Goal: Communication & Community: Answer question/provide support

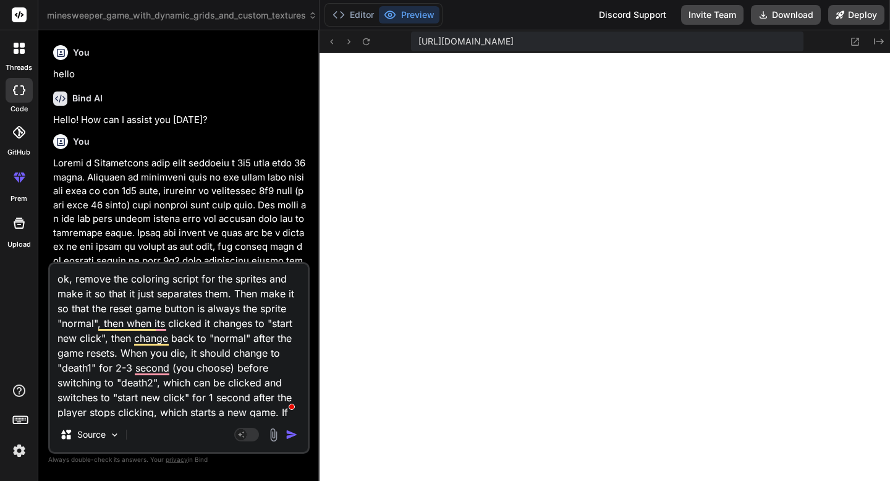
scroll to position [149, 0]
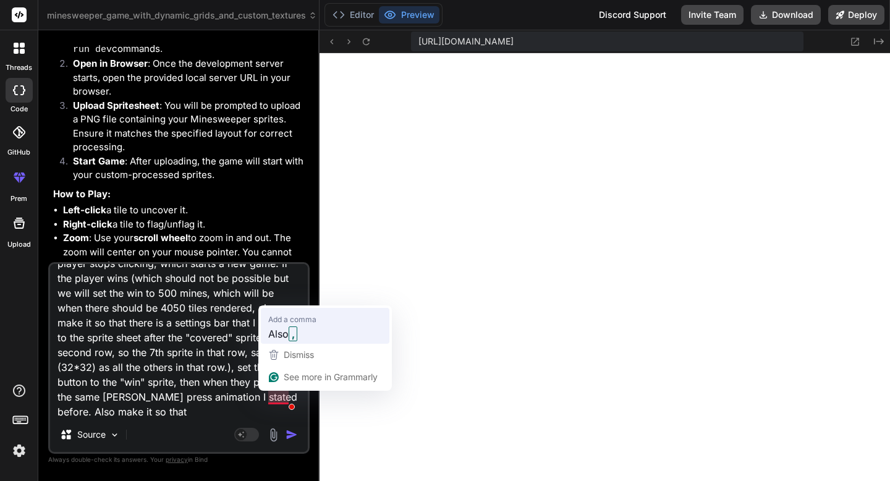
type textarea "ok, remove the coloring script for the sprites and make it so that it just sepa…"
type textarea "x"
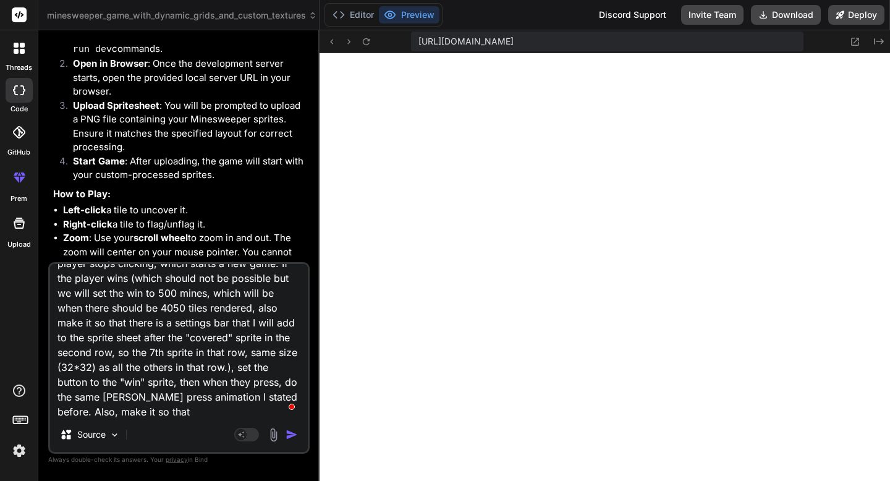
click at [166, 409] on textarea "ok, remove the coloring script for the sprites and make it so that it just sepa…" at bounding box center [179, 340] width 258 height 153
type textarea "ok, remove the coloring script for the sprites and make it so that it just sepa…"
type textarea "x"
type textarea "ok, remove the coloring script for the sprites and make it so that it just sepa…"
type textarea "x"
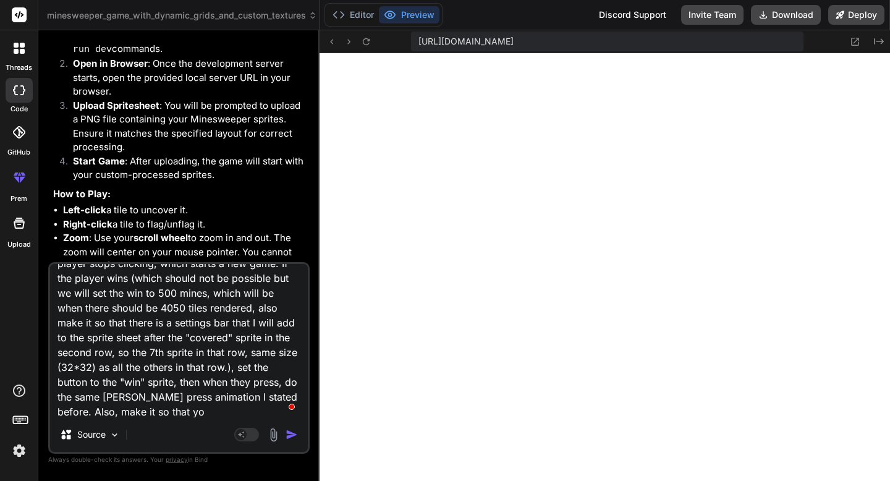
type textarea "ok, remove the coloring script for the sprites and make it so that it just sepa…"
type textarea "x"
type textarea "ok, remove the coloring script for the sprites and make it so that it just sepa…"
type textarea "x"
type textarea "ok, remove the coloring script for the sprites and make it so that it just sepa…"
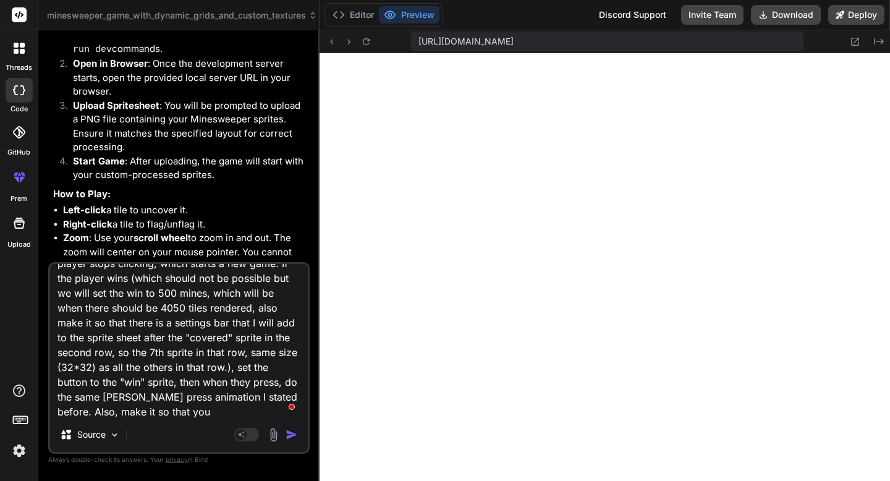
type textarea "x"
type textarea "ok, remove the coloring script for the sprites and make it so that it just sepa…"
type textarea "x"
type textarea "ok, remove the coloring script for the sprites and make it so that it just sepa…"
type textarea "x"
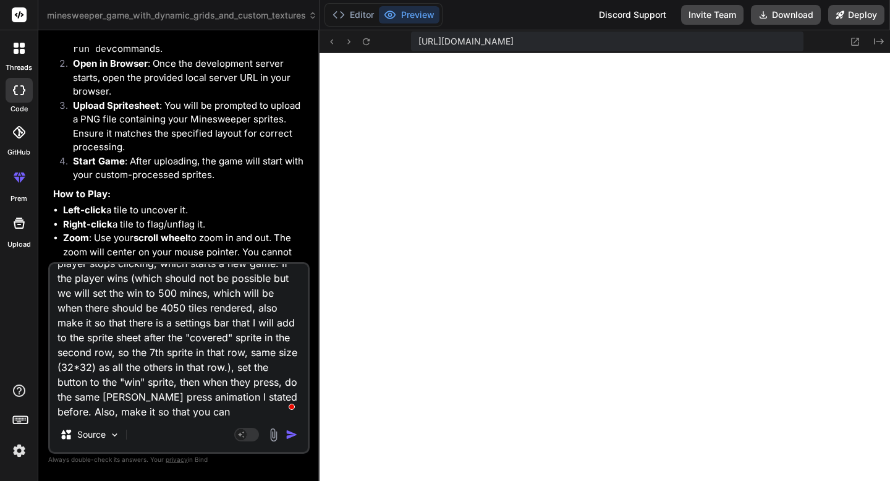
type textarea "ok, remove the coloring script for the sprites and make it so that it just sepa…"
type textarea "x"
type textarea "ok, remove the coloring script for the sprites and make it so that it just sepa…"
type textarea "x"
type textarea "ok, remove the coloring script for the sprites and make it so that it just sepa…"
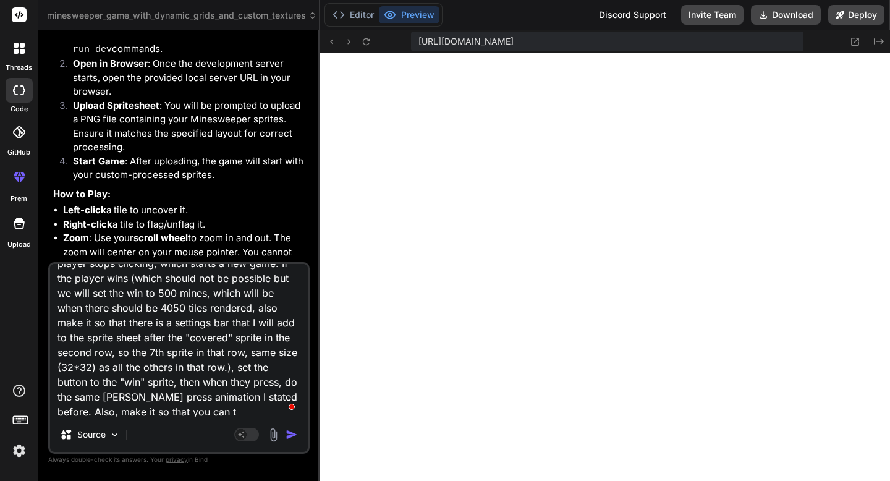
type textarea "x"
type textarea "ok, remove the coloring script for the sprites and make it so that it just sepa…"
type textarea "x"
type textarea "ok, remove the coloring script for the sprites and make it so that it just sepa…"
type textarea "x"
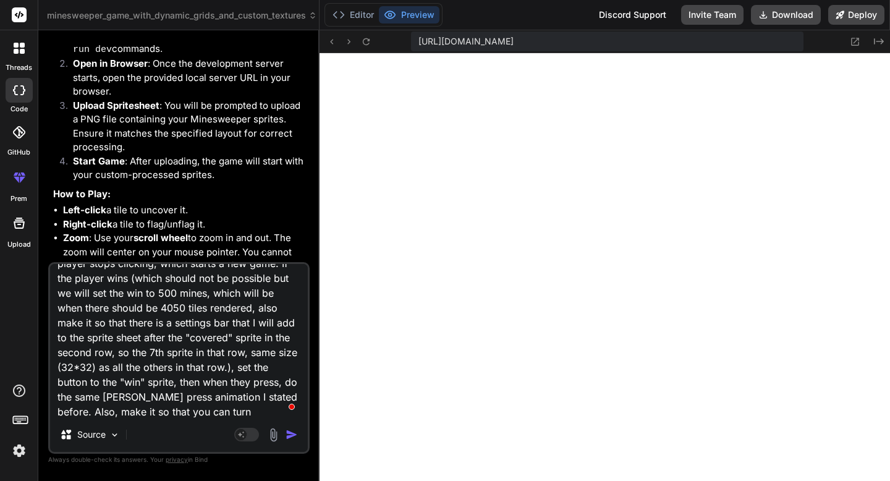
type textarea "ok, remove the coloring script for the sprites and make it so that it just sepa…"
type textarea "x"
type textarea "ok, remove the coloring script for the sprites and make it so that it just sepa…"
type textarea "x"
type textarea "ok, remove the coloring script for the sprites and make it so that it just sepa…"
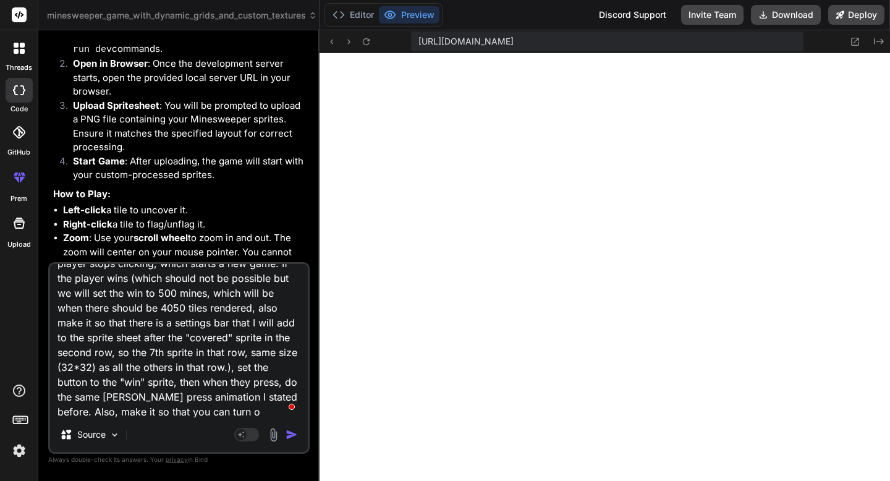
type textarea "x"
type textarea "ok, remove the coloring script for the sprites and make it so that it just sepa…"
type textarea "x"
type textarea "ok, remove the coloring script for the sprites and make it so that it just sepa…"
type textarea "x"
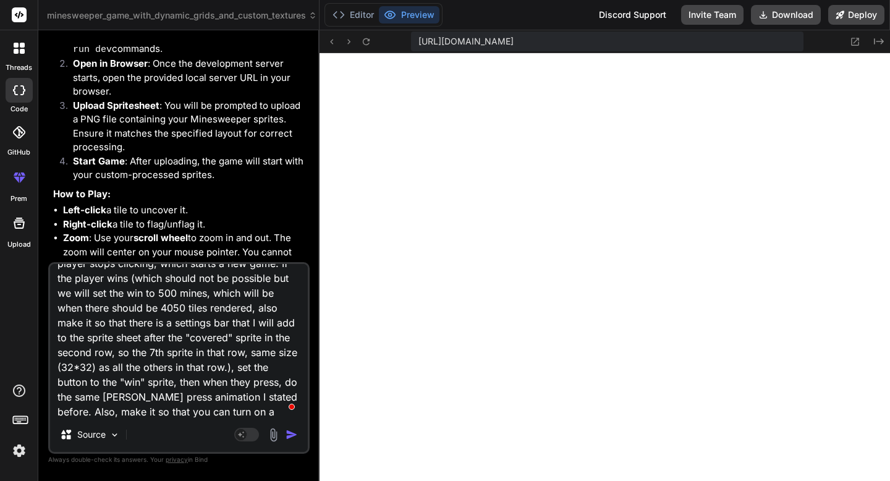
type textarea "ok, remove the coloring script for the sprites and make it so that it just sepa…"
type textarea "x"
type textarea "ok, remove the coloring script for the sprites and make it so that it just sepa…"
type textarea "x"
type textarea "ok, remove the coloring script for the sprites and make it so that it just sepa…"
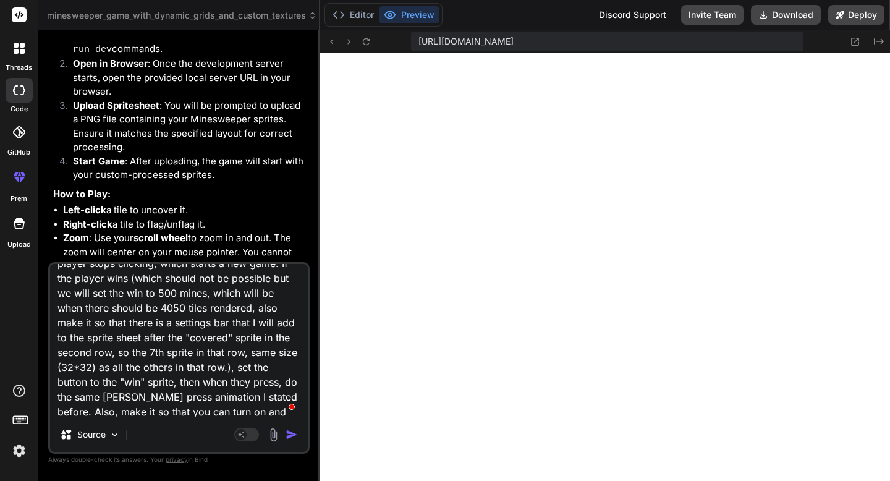
type textarea "x"
type textarea "ok, remove the coloring script for the sprites and make it so that it just sepa…"
type textarea "x"
type textarea "ok, remove the coloring script for the sprites and make it so that it just sepa…"
type textarea "x"
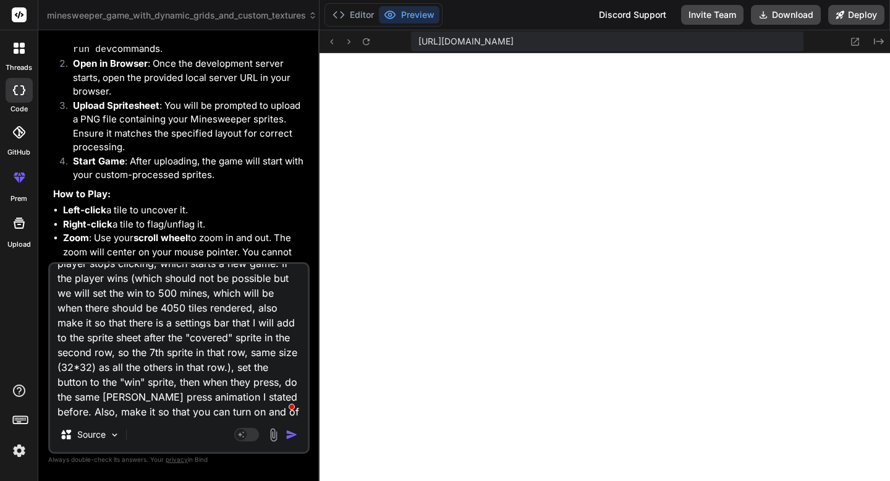
type textarea "ok, remove the coloring script for the sprites and make it so that it just sepa…"
type textarea "x"
type textarea "ok, remove the coloring script for the sprites and make it so that it just sepa…"
type textarea "x"
type textarea "ok, remove the coloring script for the sprites and make it so that it just sepa…"
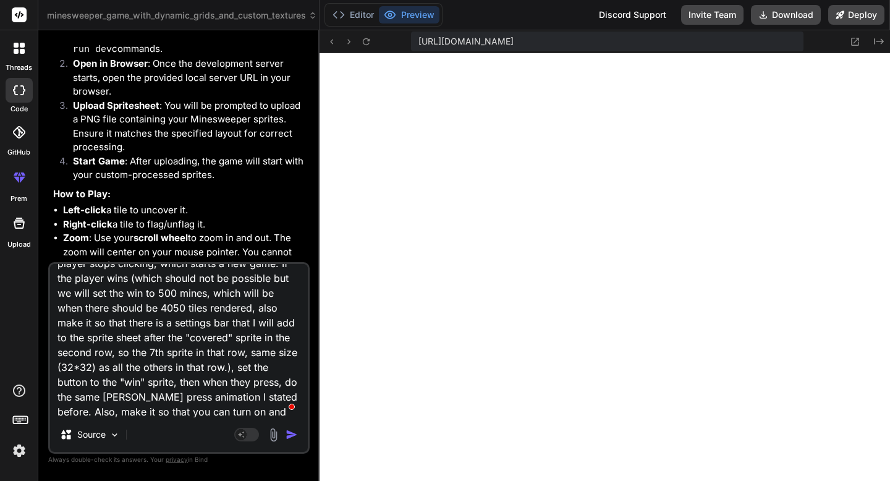
type textarea "x"
type textarea "ok, remove the coloring script for the sprites and make it so that it just sepa…"
type textarea "x"
type textarea "ok, remove the coloring script for the sprites and make it so that it just sepa…"
type textarea "x"
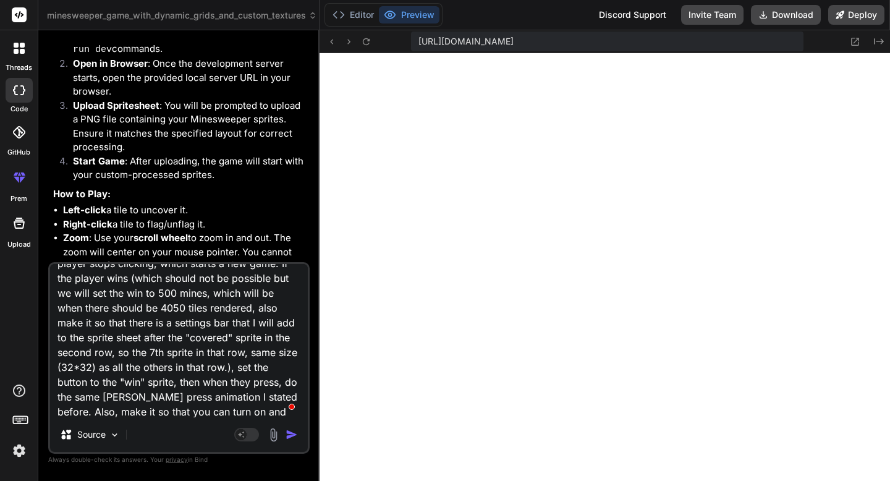
type textarea "ok, remove the coloring script for the sprites and make it so that it just sepa…"
type textarea "x"
type textarea "ok, remove the coloring script for the sprites and make it so that it just sepa…"
type textarea "x"
type textarea "ok, remove the coloring script for the sprites and make it so that it just sepa…"
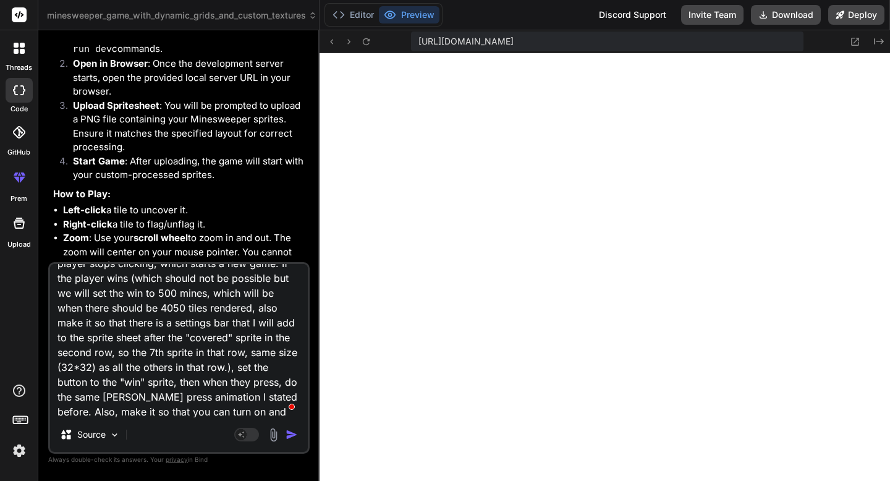
type textarea "x"
type textarea "ok, remove the coloring script for the sprites and make it so that it just sepa…"
type textarea "x"
type textarea "ok, remove the coloring script for the sprites and make it so that it just sepa…"
type textarea "x"
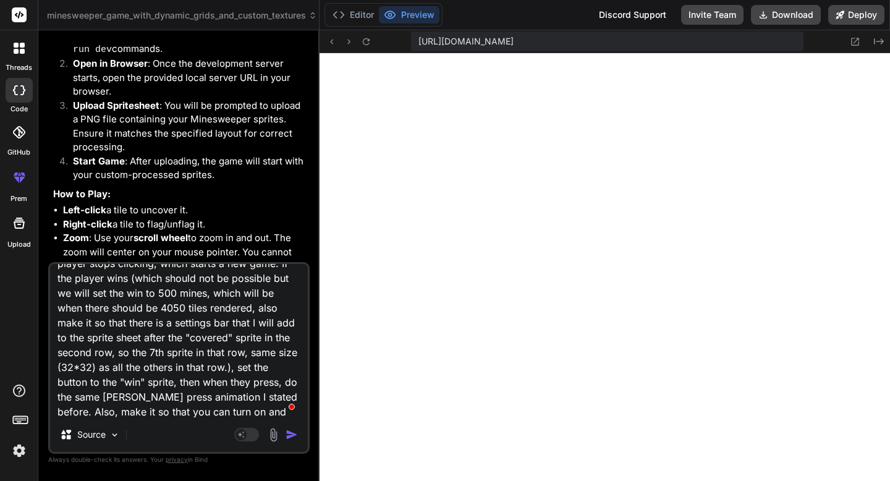
type textarea "ok, remove the coloring script for the sprites and make it so that it just sepa…"
type textarea "x"
type textarea "ok, remove the coloring script for the sprites and make it so that it just sepa…"
type textarea "x"
type textarea "ok, remove the coloring script for the sprites and make it so that it just sepa…"
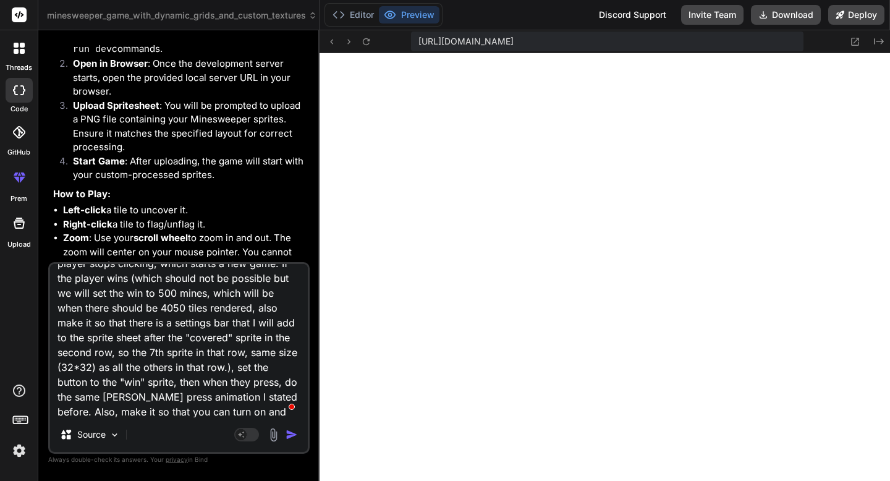
type textarea "x"
type textarea "ok, remove the coloring script for the sprites and make it so that it just sepa…"
type textarea "x"
type textarea "ok, remove the coloring script for the sprites and make it so that it just sepa…"
type textarea "x"
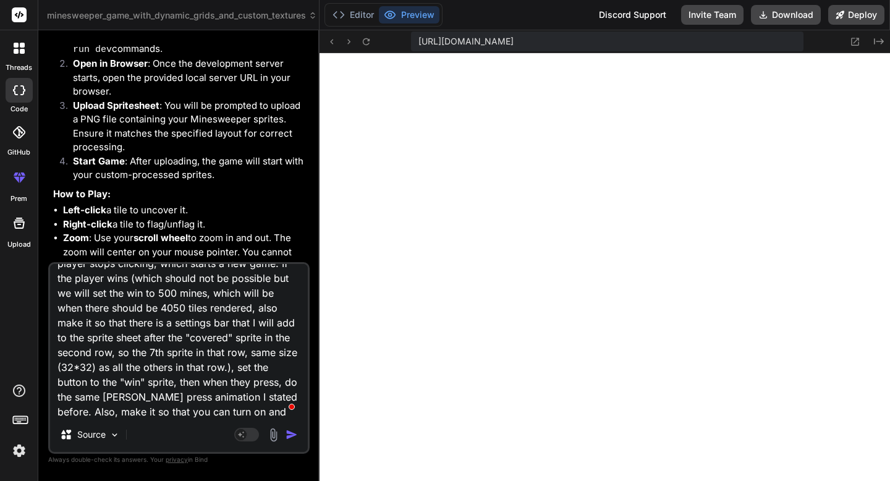
scroll to position [164, 0]
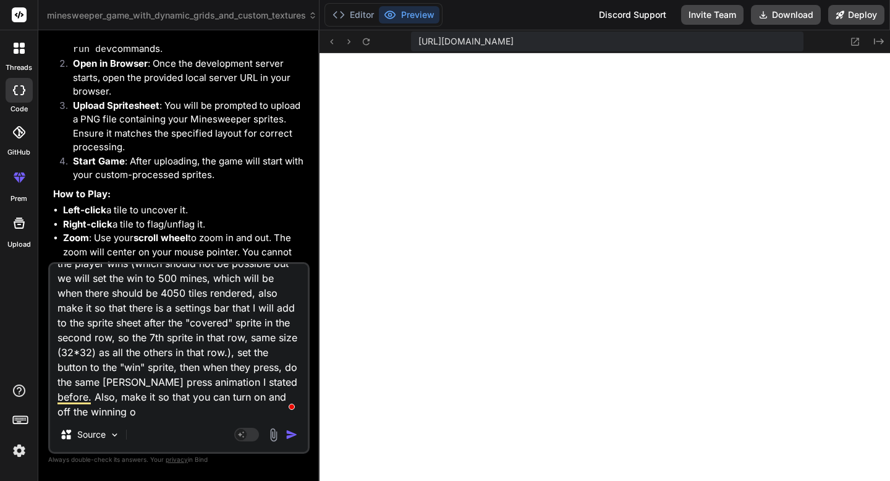
type textarea "ok, remove the coloring script for the sprites and make it so that it just sepa…"
type textarea "x"
type textarea "ok, remove the coloring script for the sprites and make it so that it just sepa…"
type textarea "x"
type textarea "ok, remove the coloring script for the sprites and make it so that it just sepa…"
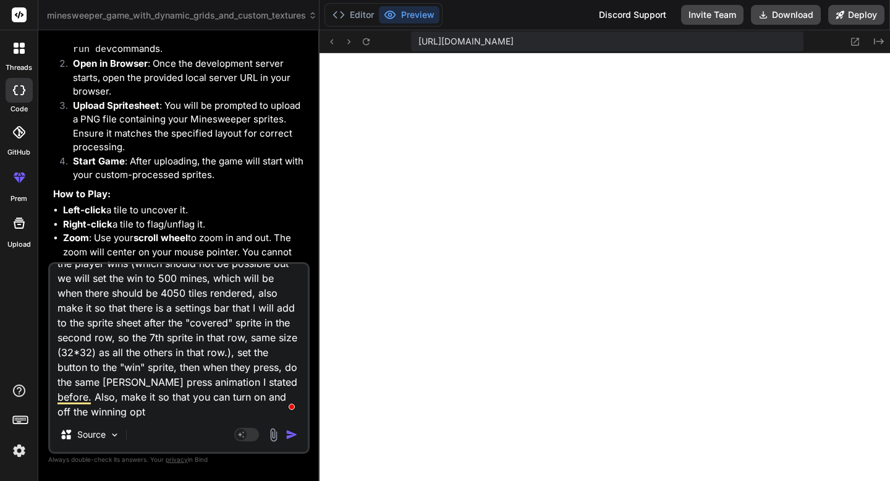
type textarea "x"
type textarea "ok, remove the coloring script for the sprites and make it so that it just sepa…"
type textarea "x"
type textarea "ok, remove the coloring script for the sprites and make it so that it just sepa…"
type textarea "x"
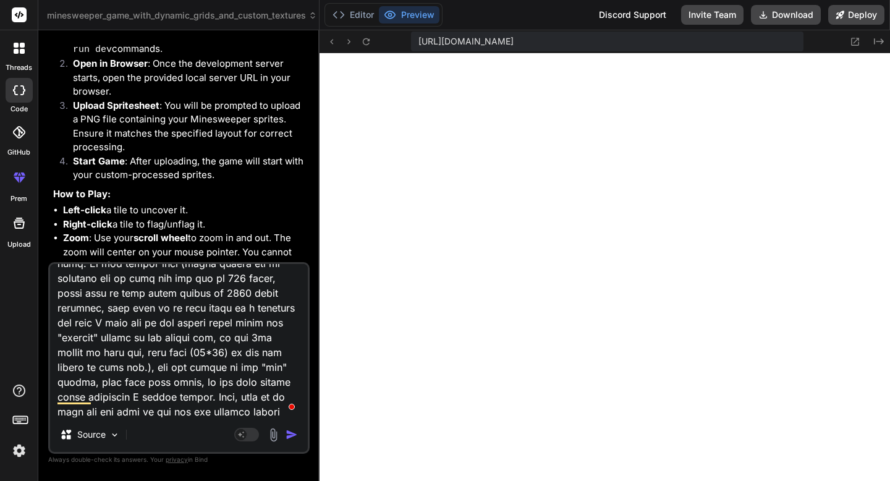
type textarea "ok, remove the coloring script for the sprites and make it so that it just sepa…"
type textarea "x"
type textarea "ok, remove the coloring script for the sprites and make it so that it just sepa…"
type textarea "x"
type textarea "ok, remove the coloring script for the sprites and make it so that it just sepa…"
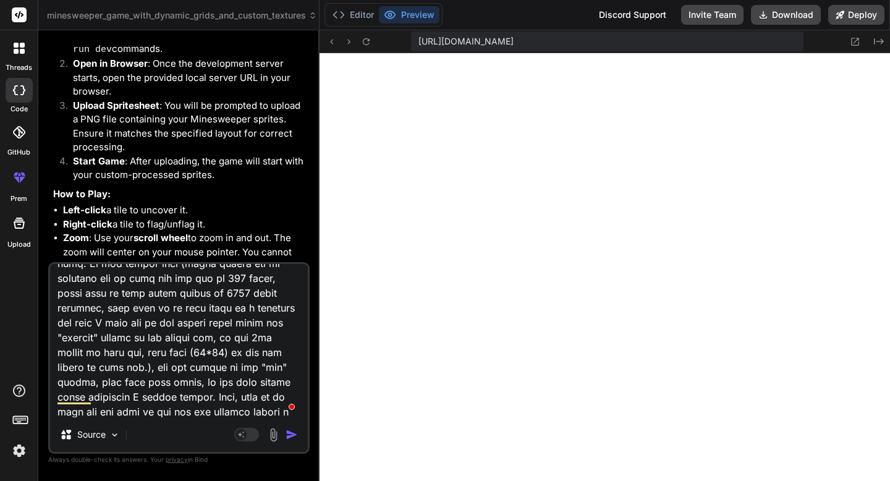
type textarea "x"
type textarea "ok, remove the coloring script for the sprites and make it so that it just sepa…"
type textarea "x"
type textarea "ok, remove the coloring script for the sprites and make it so that it just sepa…"
type textarea "x"
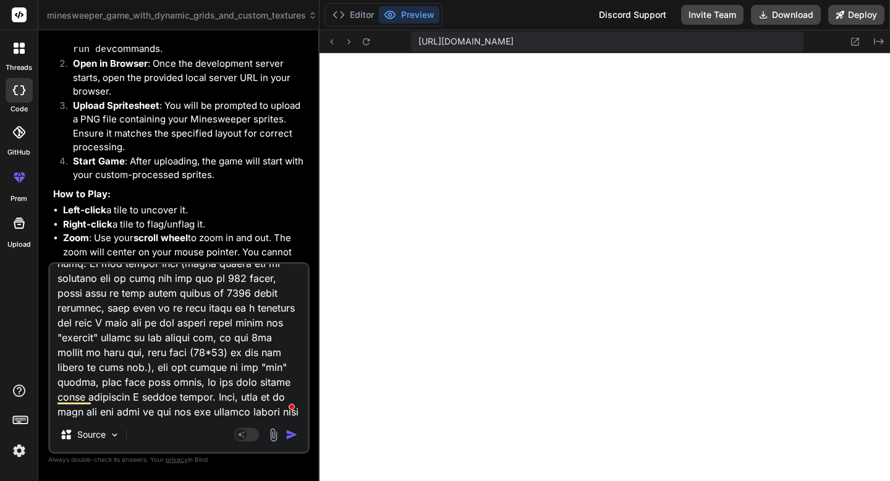
type textarea "ok, remove the coloring script for the sprites and make it so that it just sepa…"
type textarea "x"
type textarea "ok, remove the coloring script for the sprites and make it so that it just sepa…"
type textarea "x"
type textarea "ok, remove the coloring script for the sprites and make it so that it just sepa…"
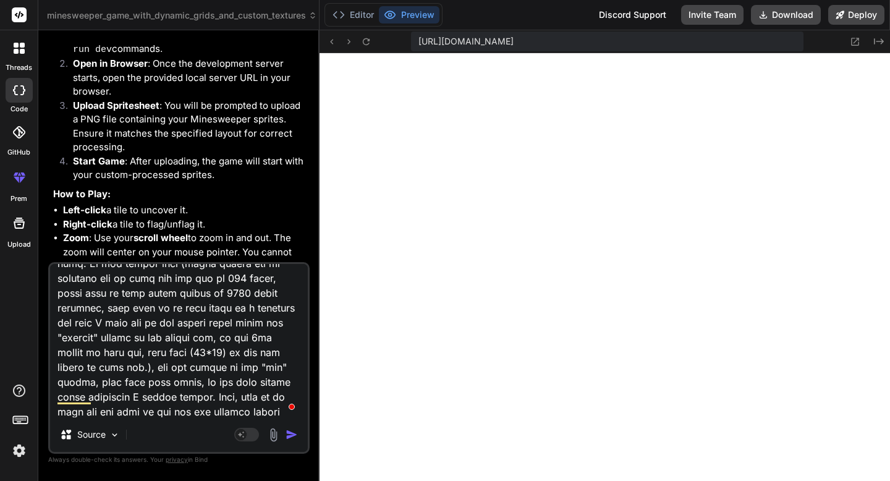
type textarea "x"
type textarea "ok, remove the coloring script for the sprites and make it so that it just sepa…"
type textarea "x"
type textarea "ok, remove the coloring script for the sprites and make it so that it just sepa…"
type textarea "x"
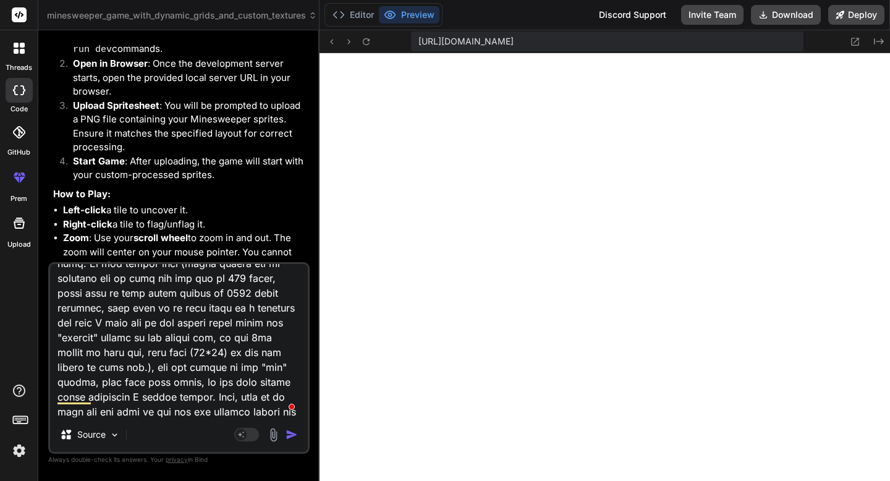
type textarea "ok, remove the coloring script for the sprites and make it so that it just sepa…"
type textarea "x"
type textarea "ok, remove the coloring script for the sprites and make it so that it just sepa…"
type textarea "x"
type textarea "ok, remove the coloring script for the sprites and make it so that it just sepa…"
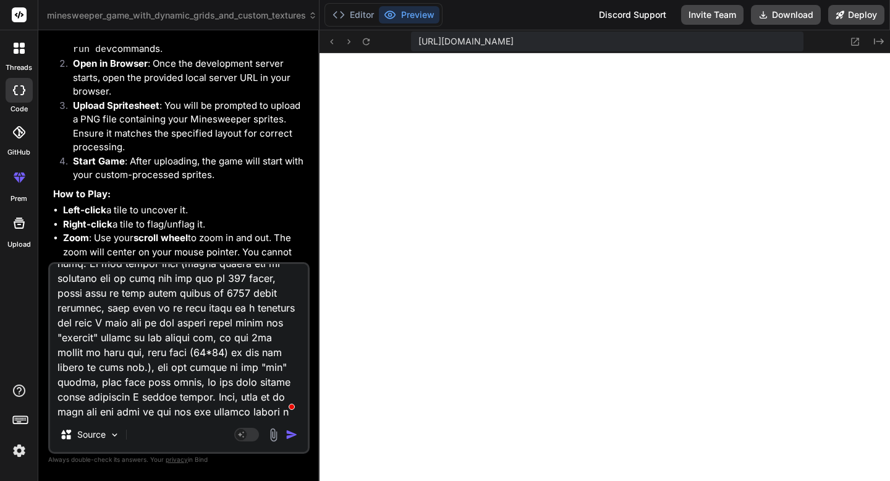
type textarea "x"
type textarea "ok, remove the coloring script for the sprites and make it so that it just sepa…"
type textarea "x"
type textarea "ok, remove the coloring script for the sprites and make it so that it just sepa…"
type textarea "x"
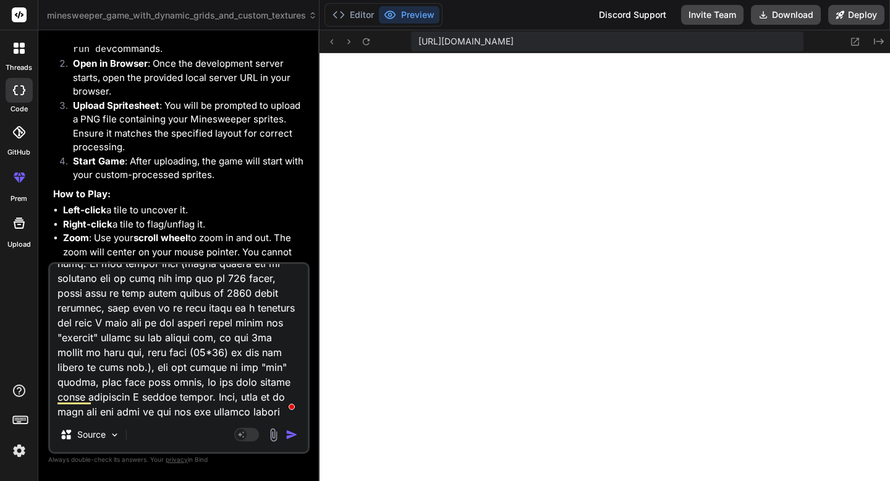
type textarea "ok, remove the coloring script for the sprites and make it so that it just sepa…"
type textarea "x"
type textarea "ok, remove the coloring script for the sprites and make it so that it just sepa…"
type textarea "x"
type textarea "ok, remove the coloring script for the sprites and make it so that it just sepa…"
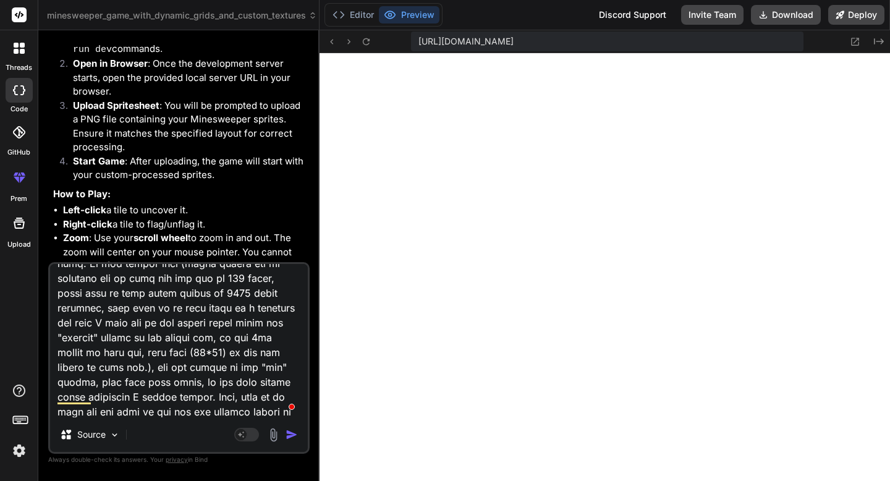
type textarea "x"
type textarea "ok, remove the coloring script for the sprites and make it so that it just sepa…"
type textarea "x"
type textarea "ok, remove the coloring script for the sprites and make it so that it just sepa…"
type textarea "x"
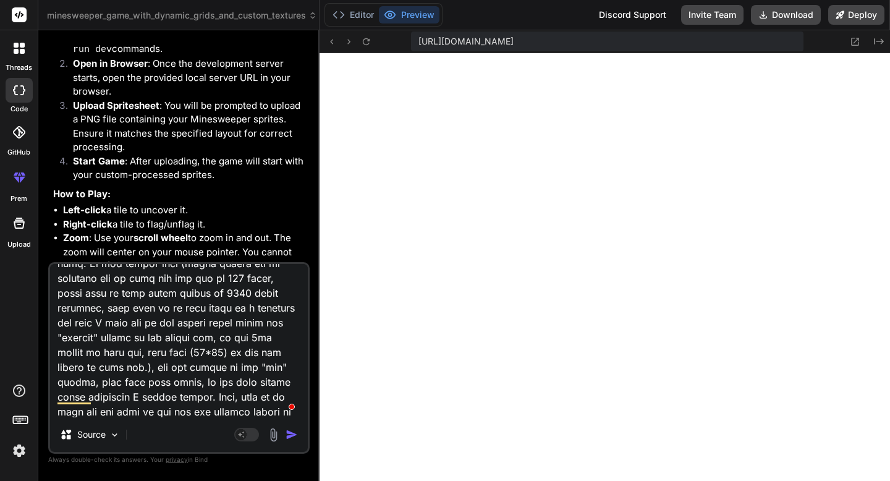
type textarea "ok, remove the coloring script for the sprites and make it so that it just sepa…"
type textarea "x"
type textarea "ok, remove the coloring script for the sprites and make it so that it just sepa…"
type textarea "x"
type textarea "ok, remove the coloring script for the sprites and make it so that it just sepa…"
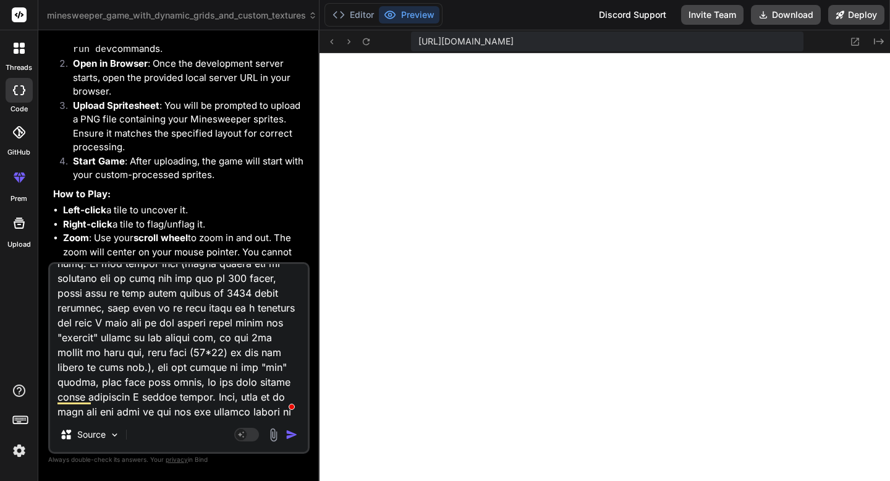
type textarea "x"
type textarea "ok, remove the coloring script for the sprites and make it so that it just sepa…"
type textarea "x"
type textarea "ok, remove the coloring script for the sprites and make it so that it just sepa…"
type textarea "x"
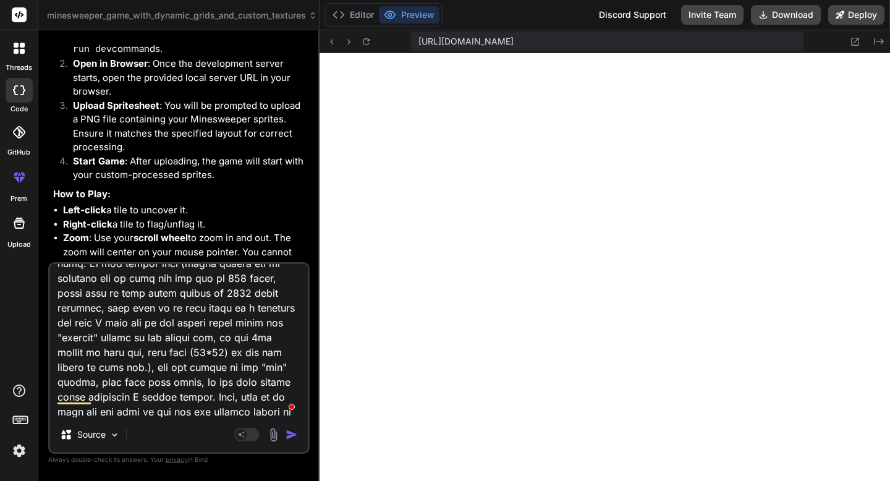
type textarea "ok, remove the coloring script for the sprites and make it so that it just sepa…"
type textarea "x"
type textarea "ok, remove the coloring script for the sprites and make it so that it just sepa…"
type textarea "x"
type textarea "ok, remove the coloring script for the sprites and make it so that it just sepa…"
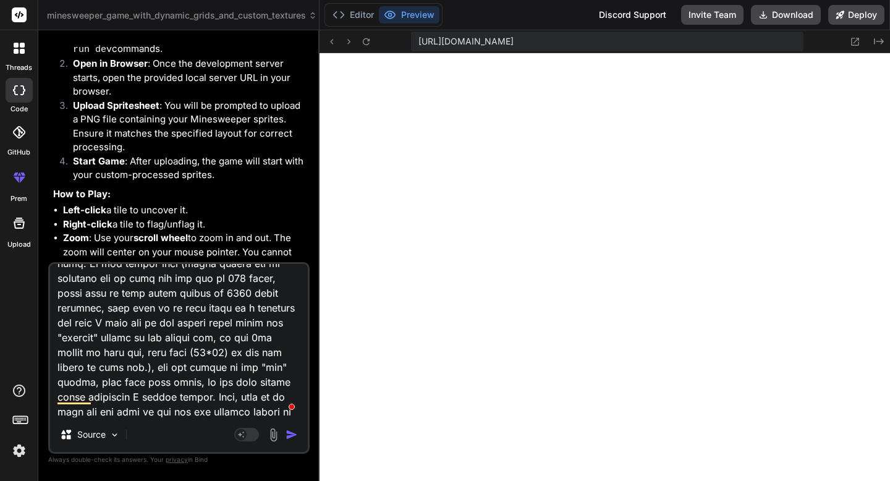
type textarea "x"
type textarea "ok, remove the coloring script for the sprites and make it so that it just sepa…"
type textarea "x"
type textarea "ok, remove the coloring script for the sprites and make it so that it just sepa…"
type textarea "x"
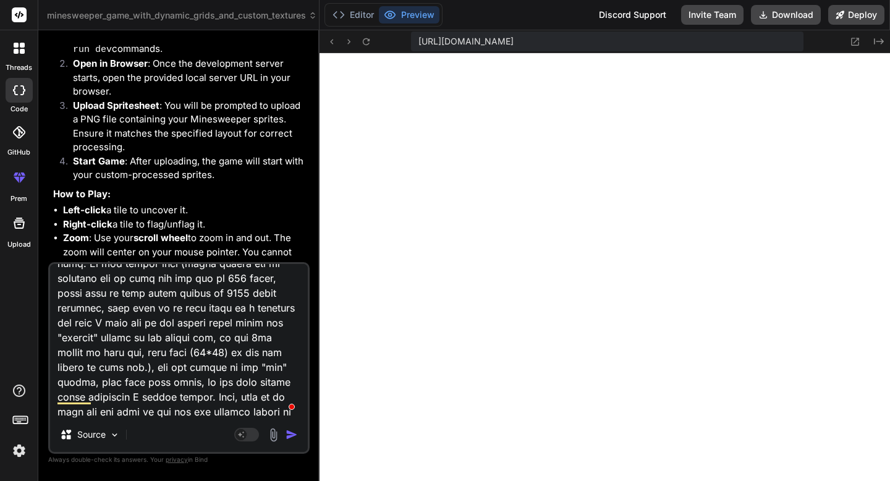
type textarea "ok, remove the coloring script for the sprites and make it so that it just sepa…"
type textarea "x"
type textarea "ok, remove the coloring script for the sprites and make it so that it just sepa…"
type textarea "x"
type textarea "ok, remove the coloring script for the sprites and make it so that it just sepa…"
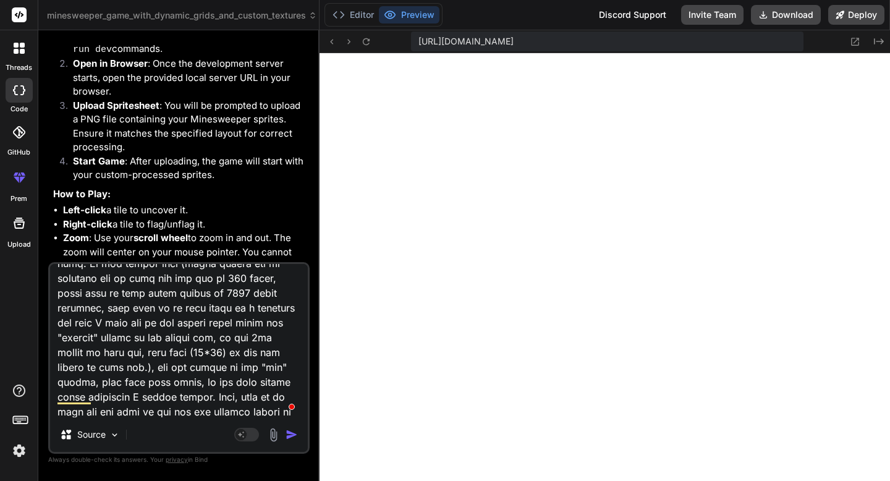
type textarea "x"
type textarea "ok, remove the coloring script for the sprites and make it so that it just sepa…"
type textarea "x"
type textarea "ok, remove the coloring script for the sprites and make it so that it just sepa…"
click at [293, 439] on img "button" at bounding box center [291, 434] width 12 height 12
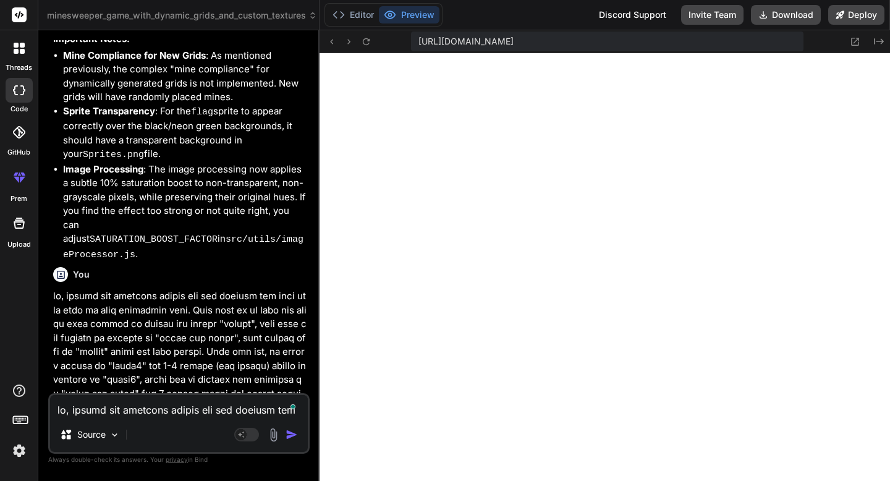
scroll to position [9307, 0]
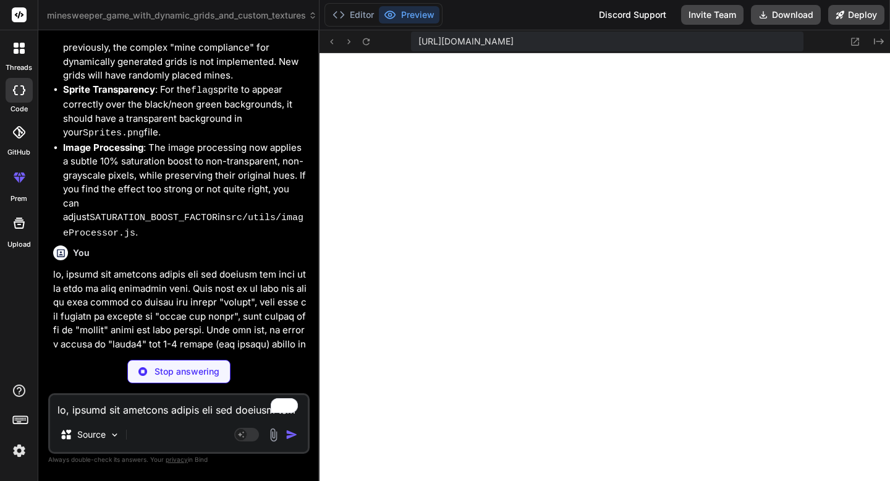
type textarea "x"
type textarea "reader.readAsDataURL(imageFile); }); }"
type textarea "x"
type textarea "if (col === GRID_SIZE - 3) edges.push('right'); return edges; };"
type textarea "x"
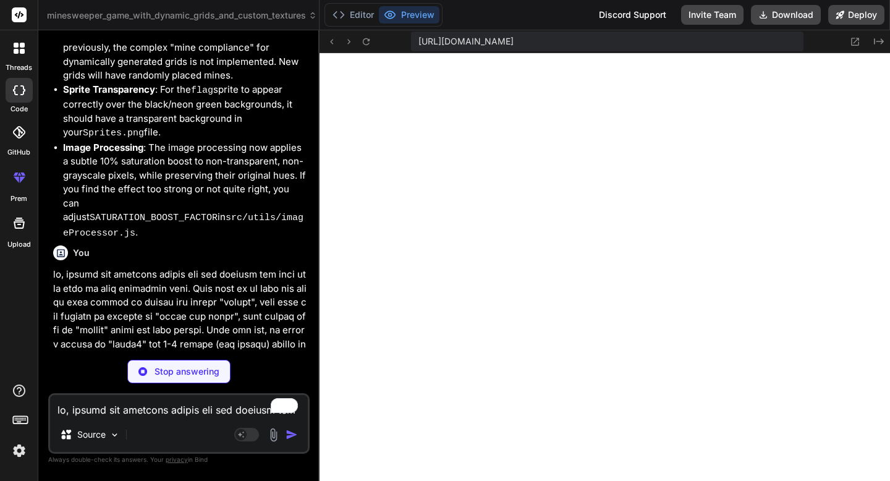
type textarea "</div> ); }; export default Tile;"
type textarea "x"
type textarea "); }; export default MinesweeperGrid;"
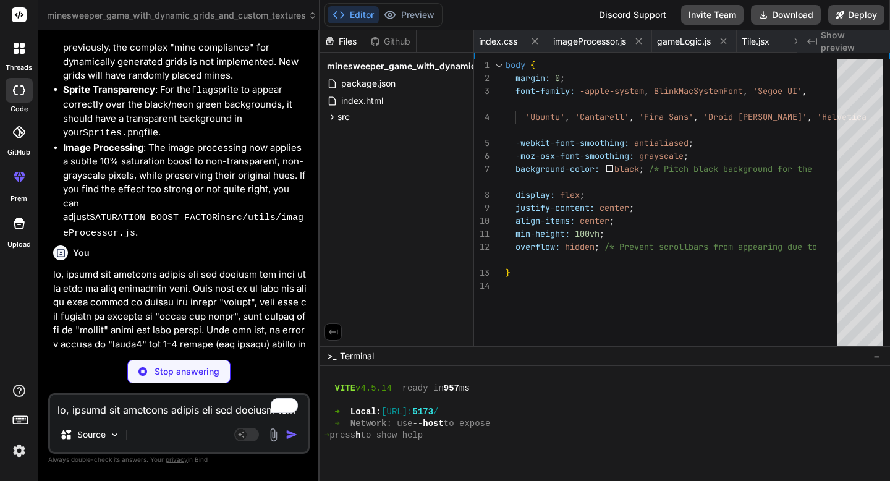
type textarea "x"
type textarea "export default App;"
type textarea "x"
type textarea "background-color: #00cc00; box-shadow: 0 0 10px rgba(0, 255, 0, 1); }"
type textarea "x"
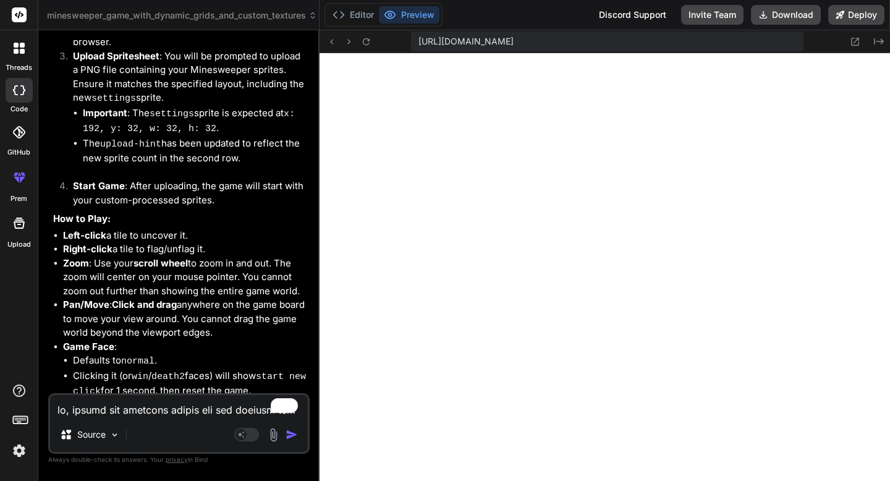
scroll to position [11288, 0]
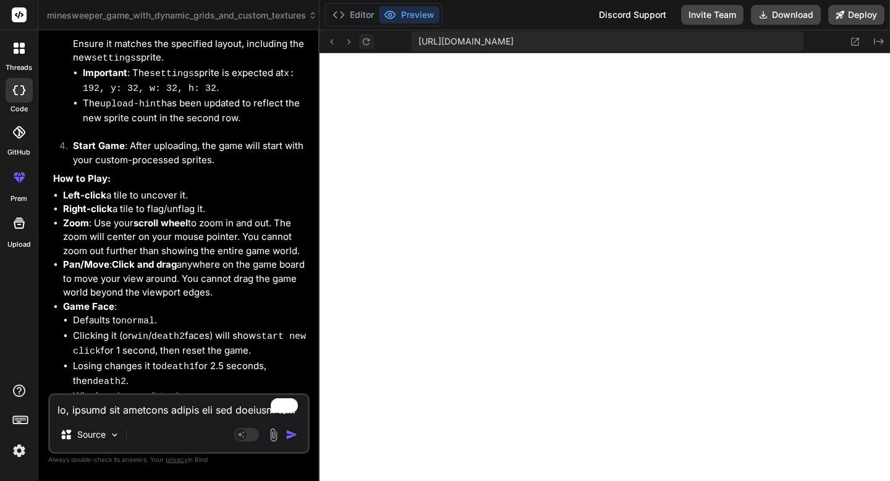
click at [368, 36] on icon at bounding box center [366, 41] width 11 height 11
click at [162, 405] on textarea "To enrich screen reader interactions, please activate Accessibility in Grammarl…" at bounding box center [179, 406] width 258 height 22
type textarea "n"
type textarea "x"
type textarea "no"
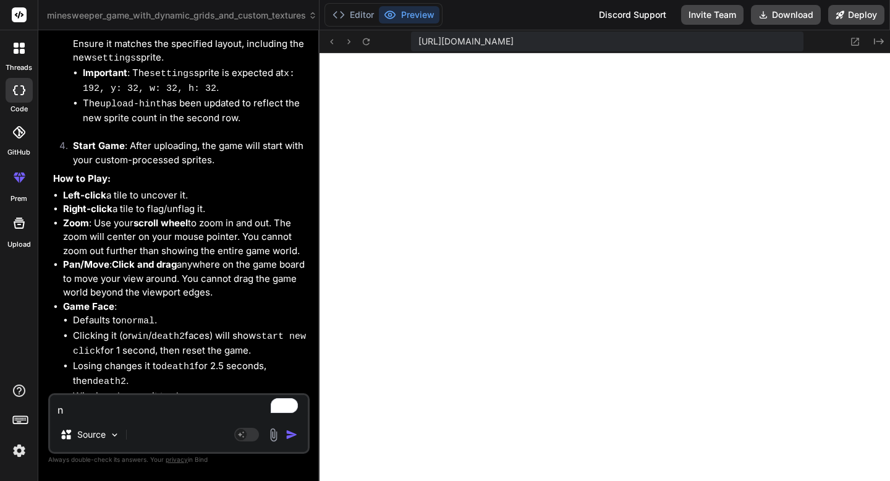
type textarea "x"
type textarea "now"
type textarea "x"
type textarea "now,"
type textarea "x"
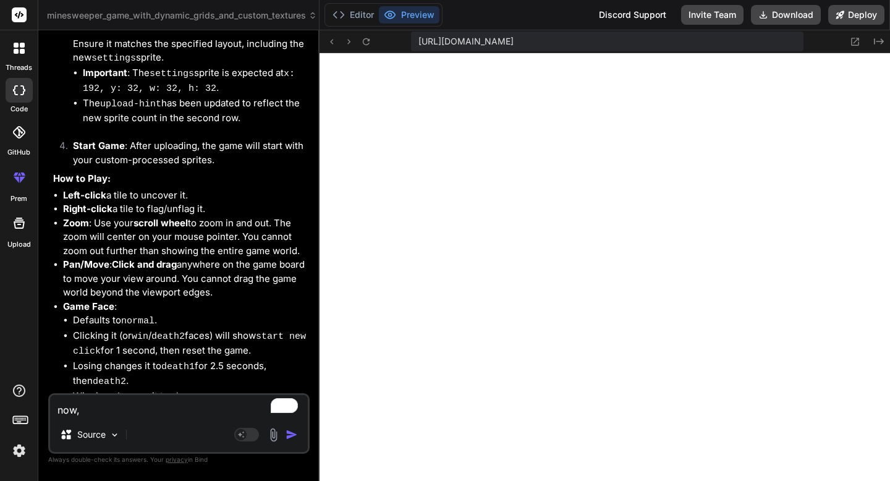
type textarea "now,"
type textarea "x"
type textarea "now, d"
type textarea "x"
type textarea "now, do"
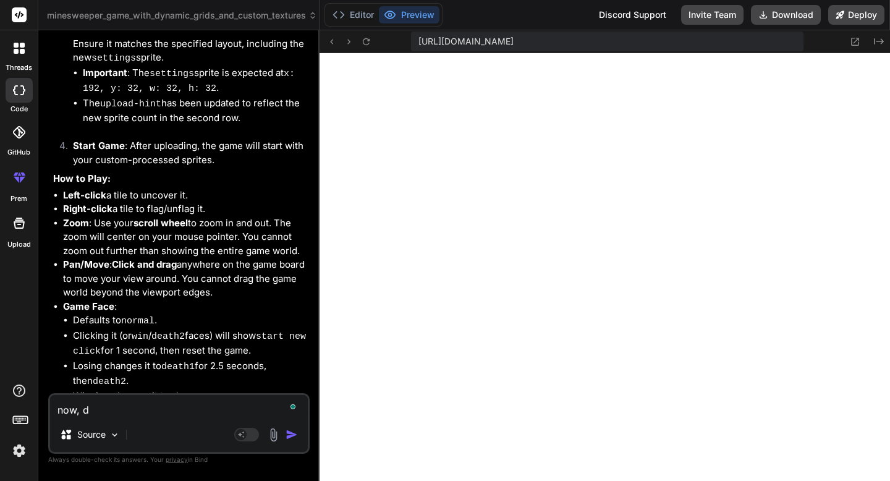
type textarea "x"
type textarea "now, don"
type textarea "x"
type textarea "now, don'"
type textarea "x"
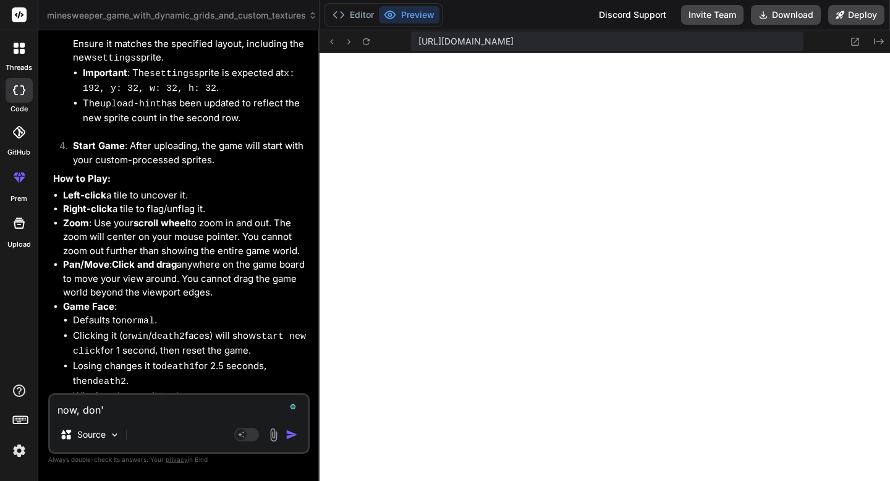
type textarea "now, don't"
type textarea "x"
type textarea "now, don't"
type textarea "x"
type textarea "now, don't c"
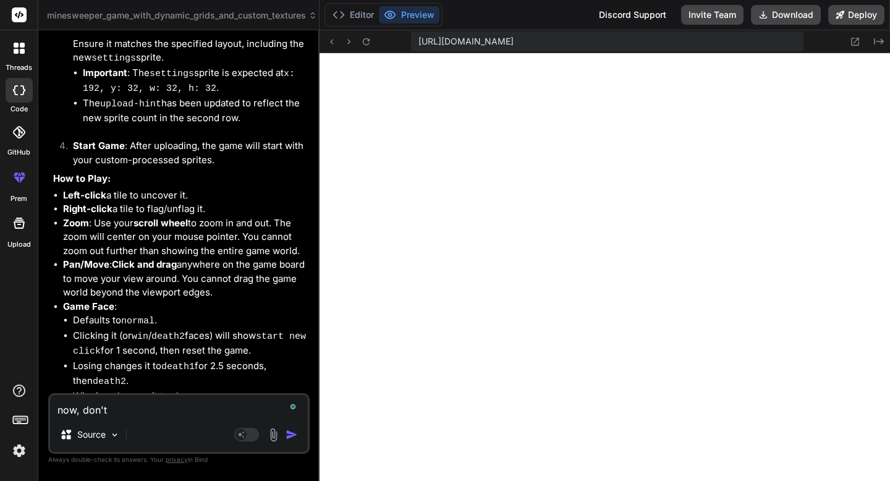
type textarea "x"
type textarea "now, don't ch"
type textarea "x"
type textarea "now, don't cha"
type textarea "x"
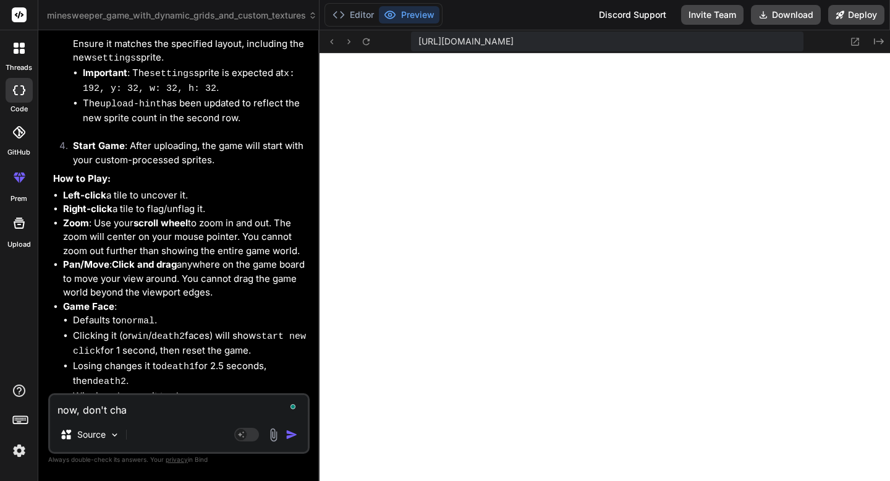
type textarea "now, don't chan"
type textarea "x"
type textarea "now, don't [PERSON_NAME]"
type textarea "x"
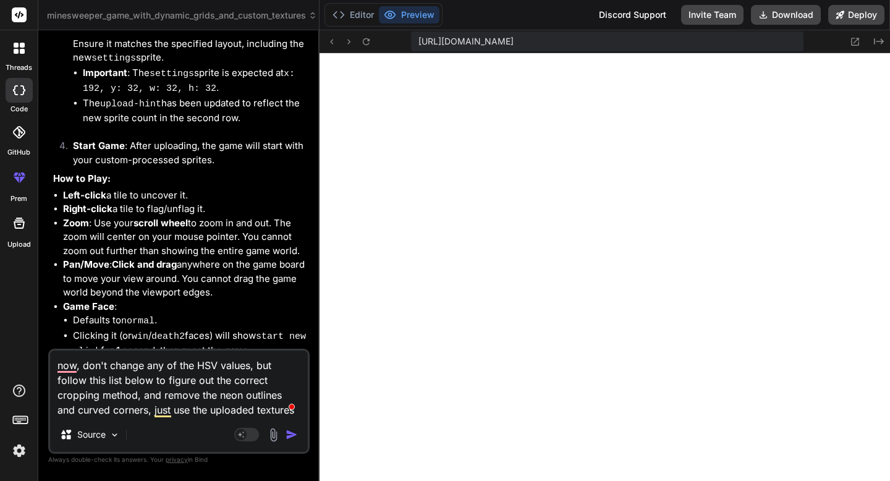
click at [250, 411] on textarea "now, don't change any of the HSV values, but follow this list below to figure o…" at bounding box center [179, 383] width 258 height 67
